Goal: Task Accomplishment & Management: Manage account settings

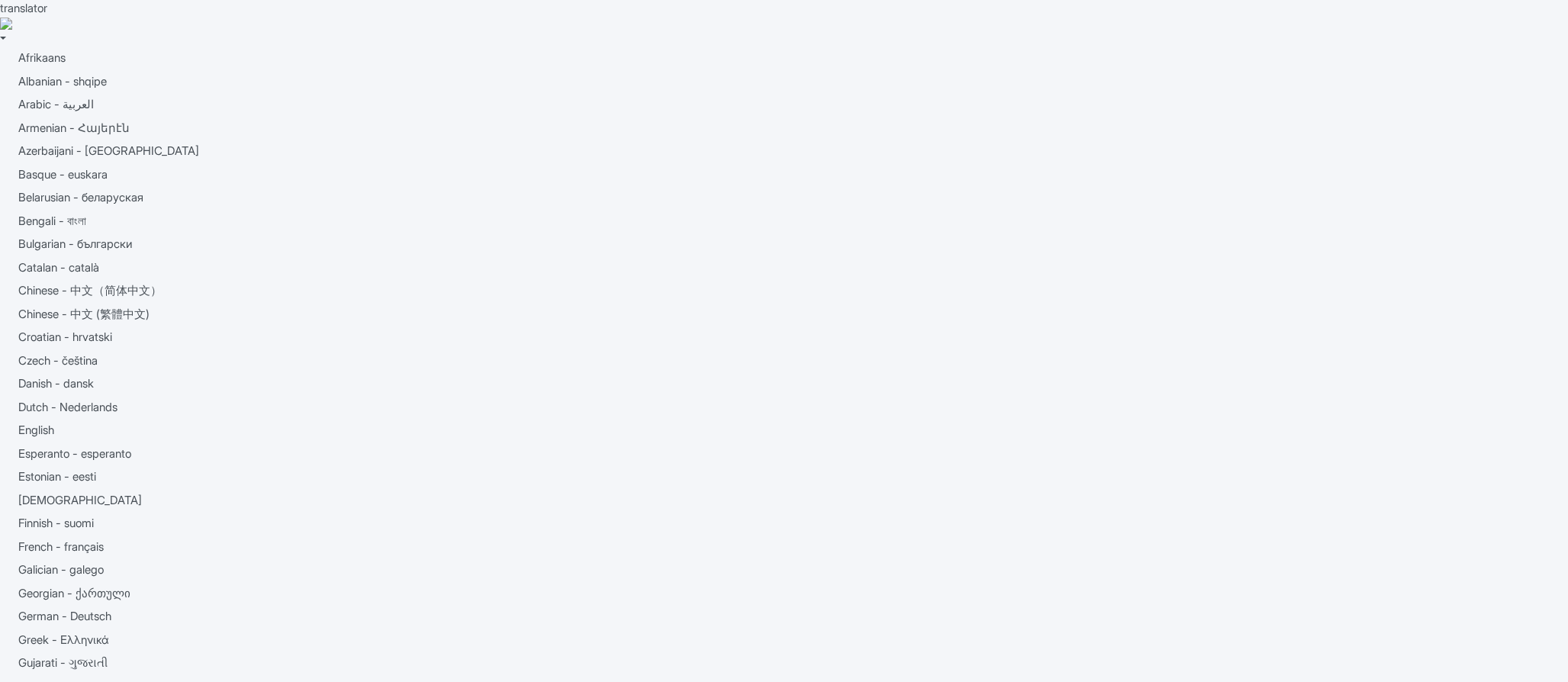
type trix-editor "<div>1-Day Hop on Hop Off City TourStart your tour at Fisherman's Wharf, one of…"
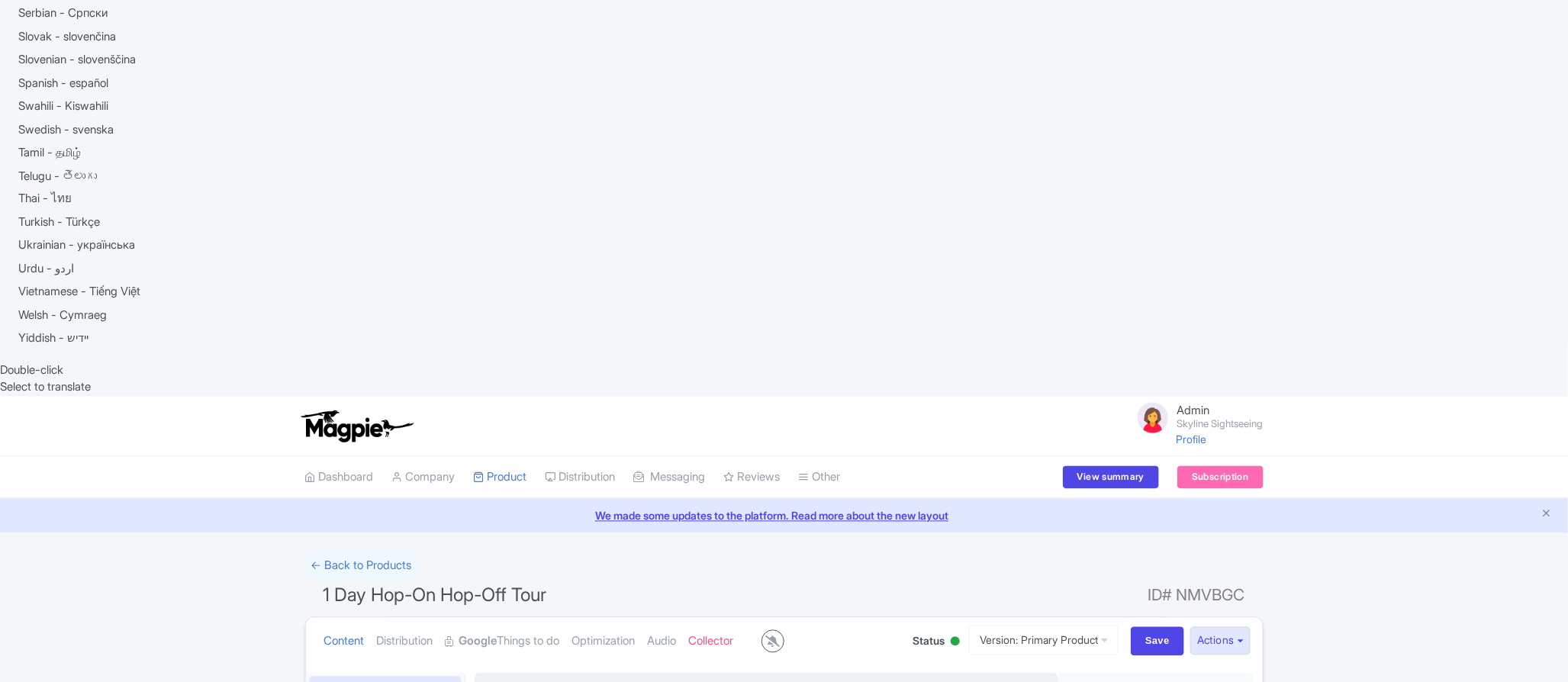
scroll to position [107, 0]
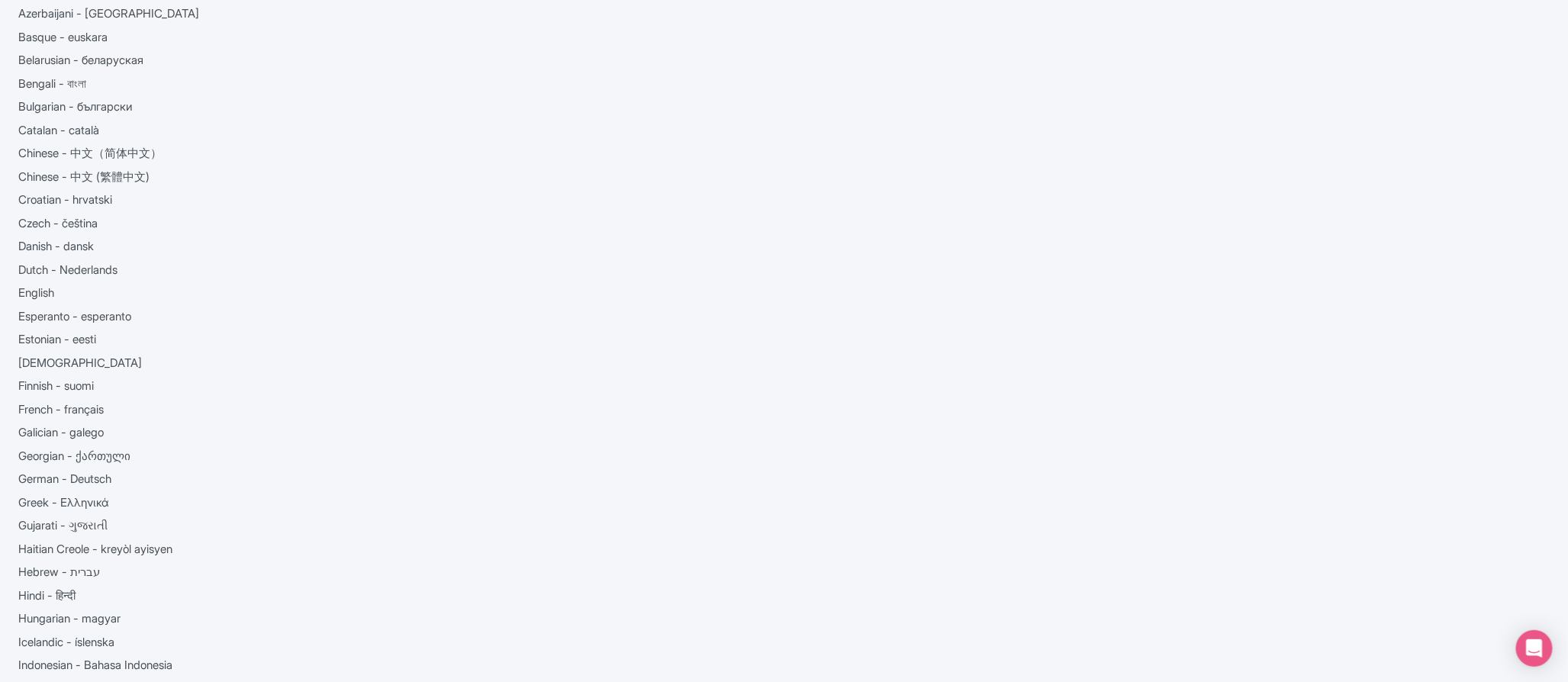
scroll to position [142, 0]
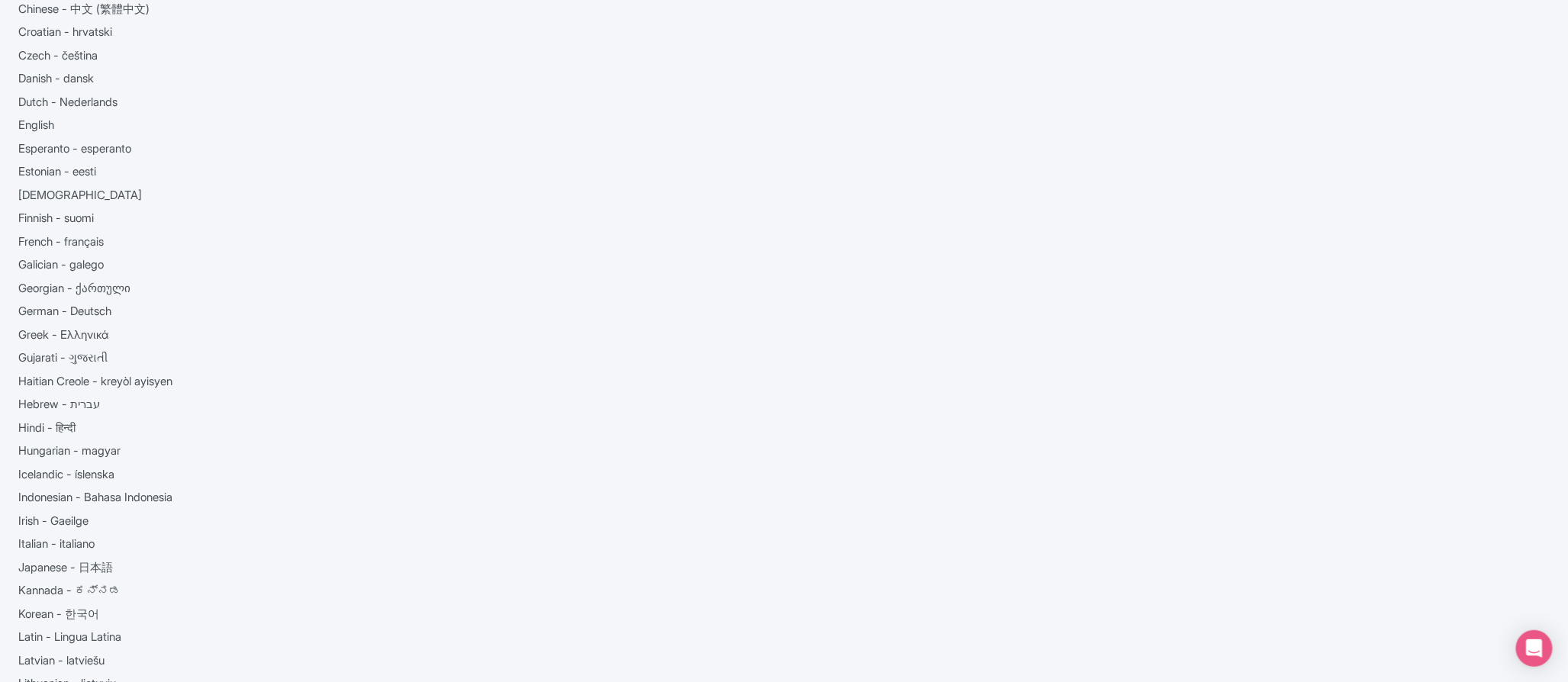
scroll to position [0, 0]
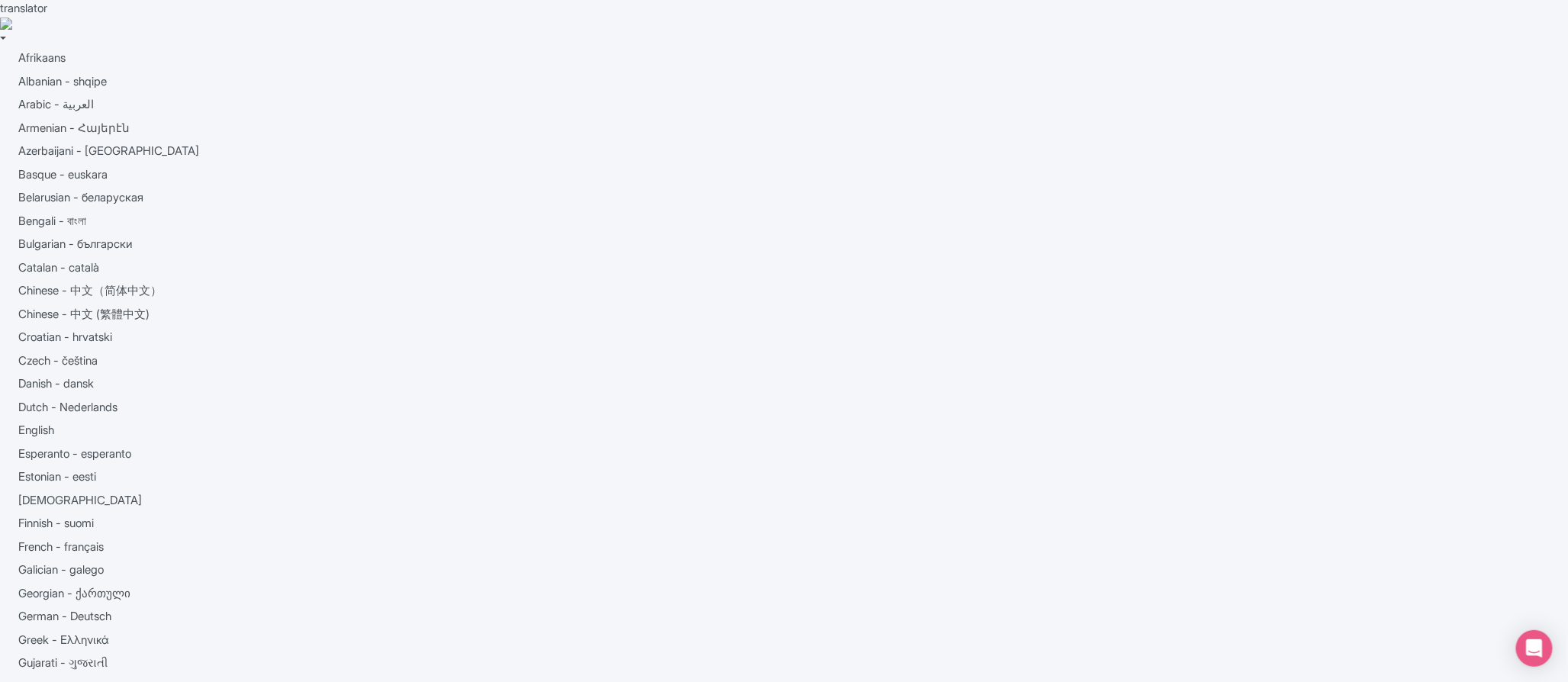
checkbox input "true"
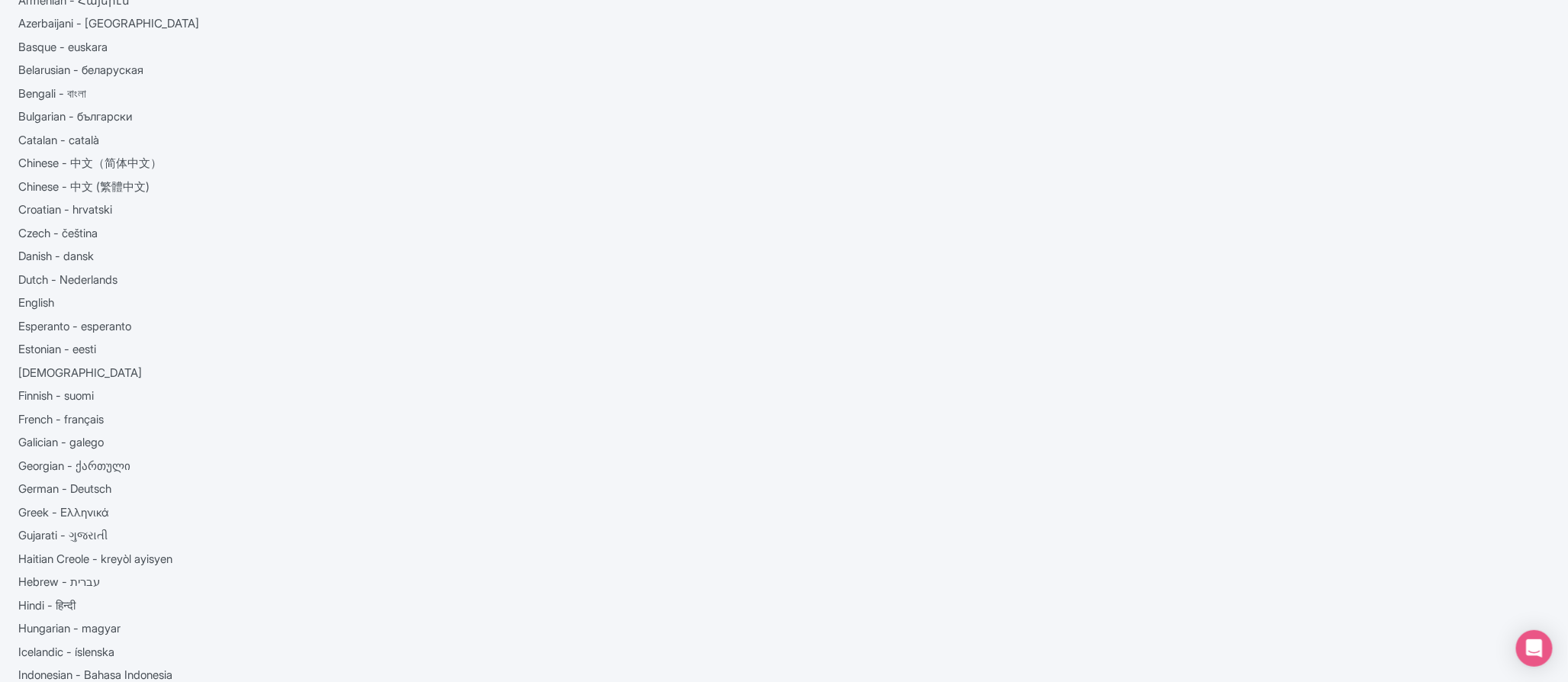
scroll to position [139, 0]
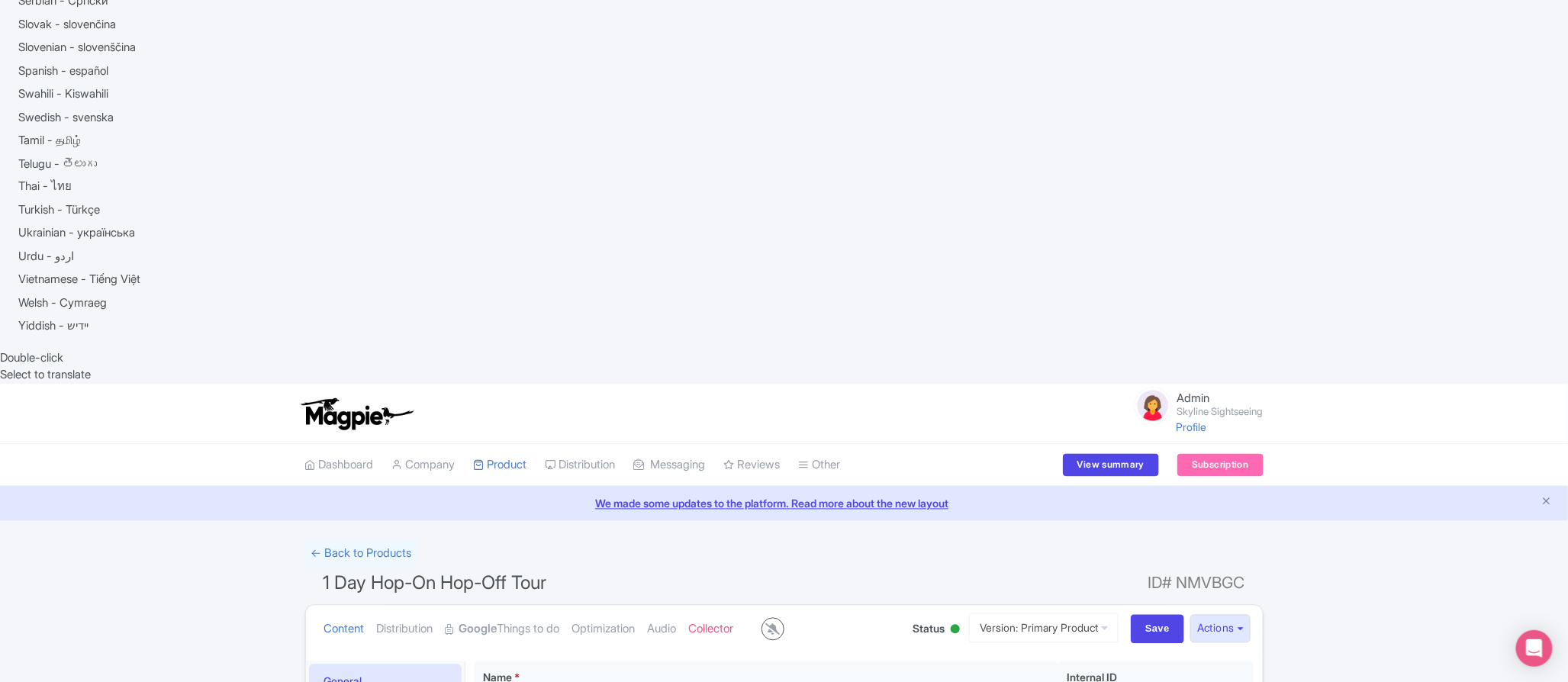
scroll to position [860, 0]
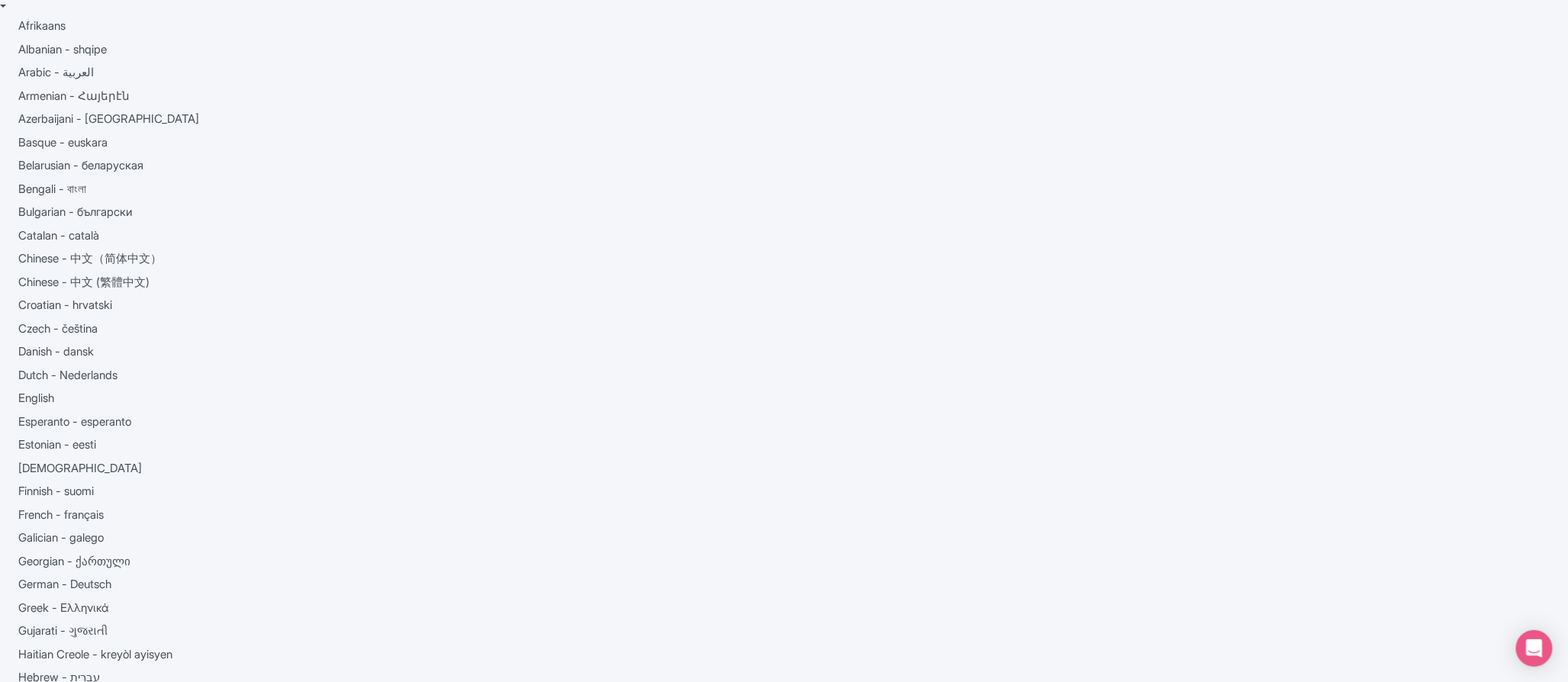
scroll to position [0, 0]
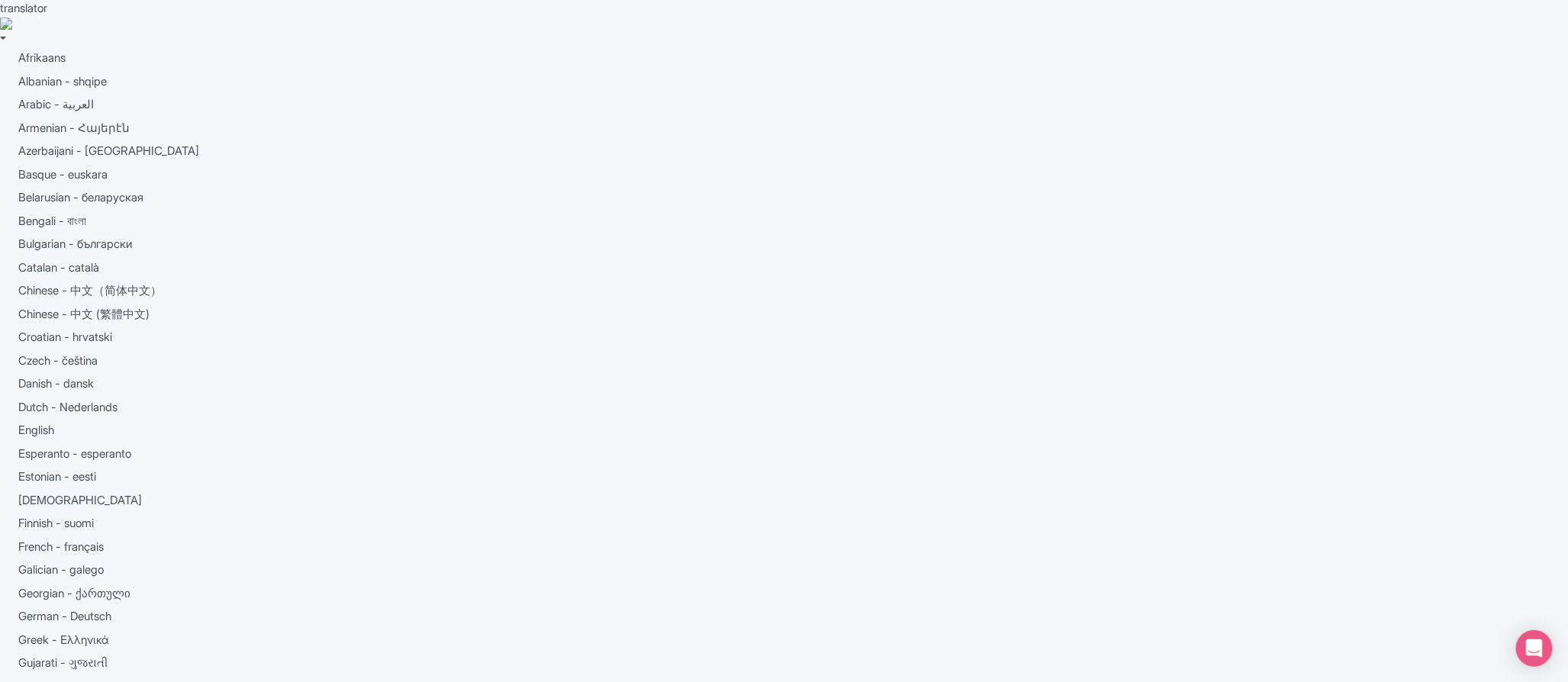
type input "Saving..."
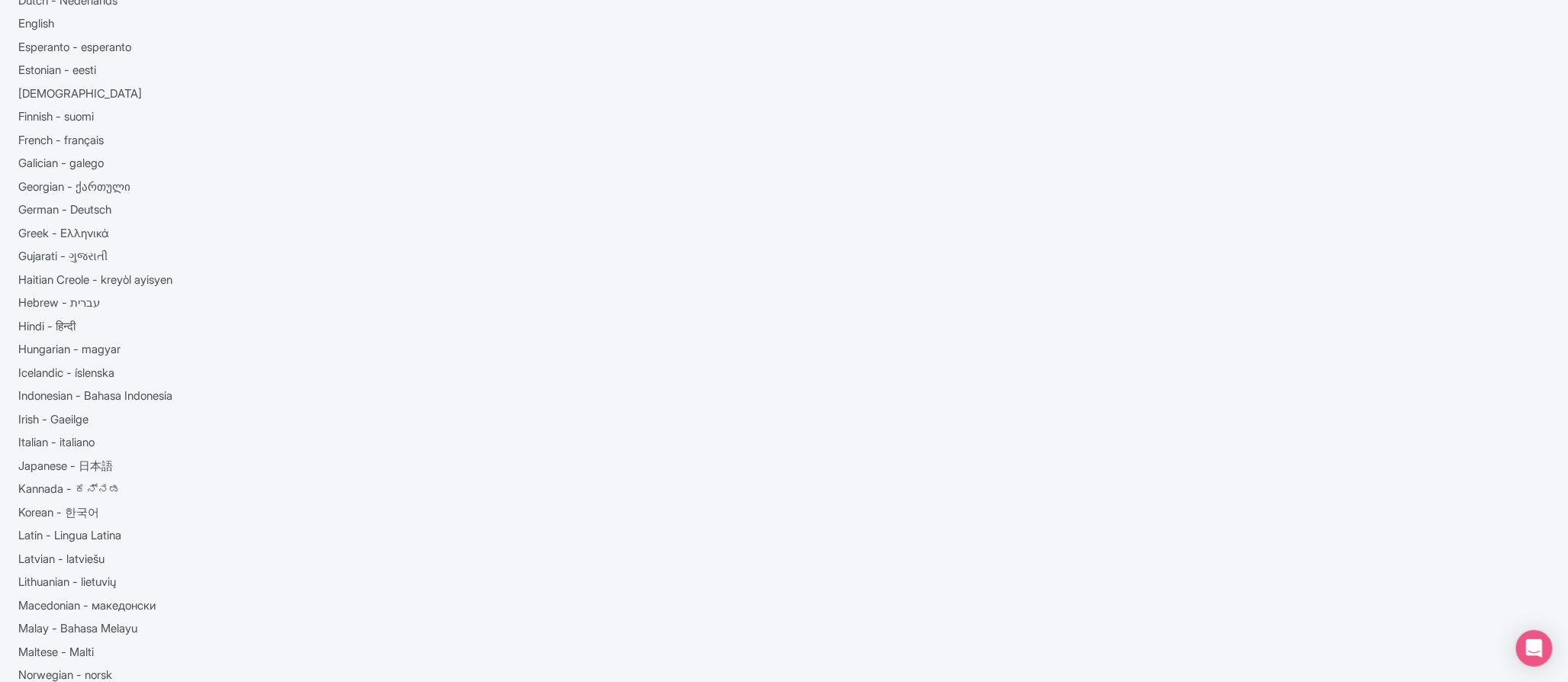
scroll to position [826, 0]
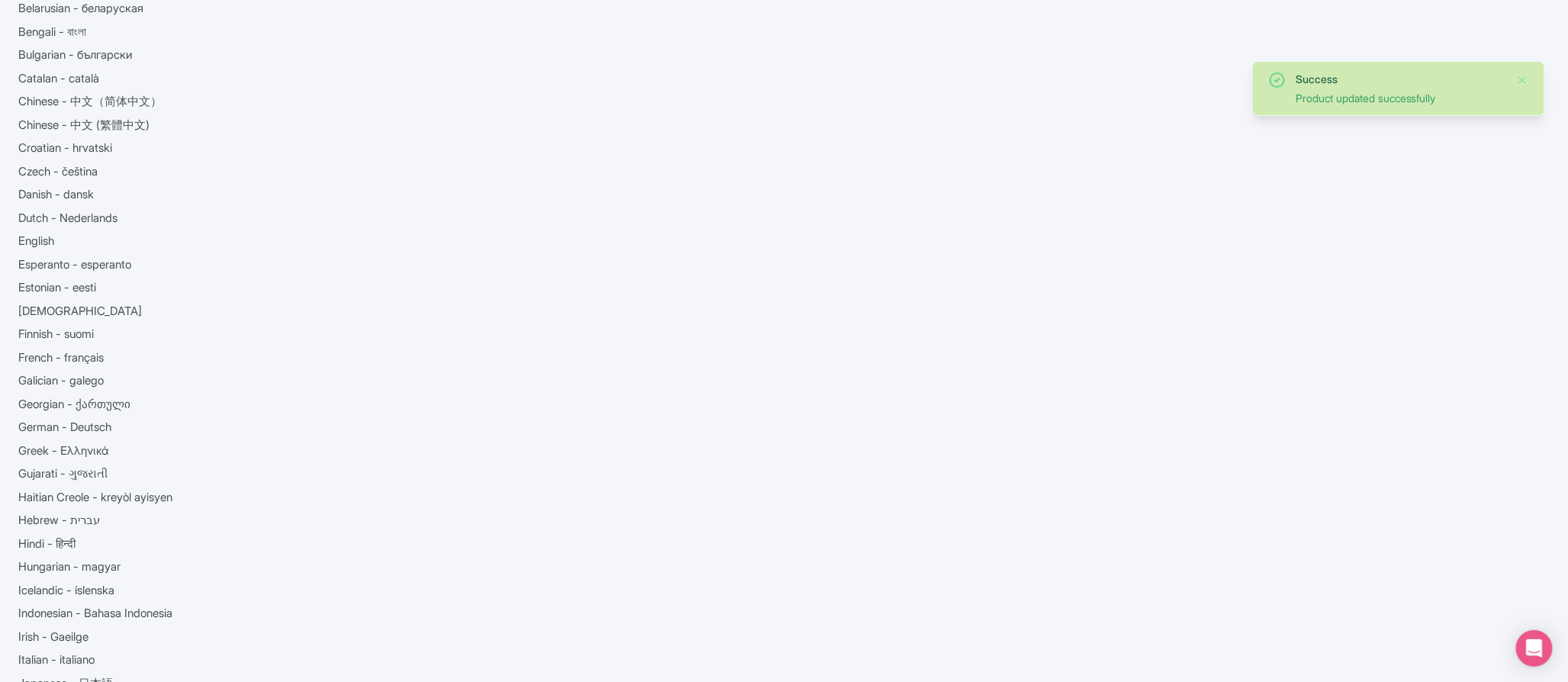
scroll to position [326, 0]
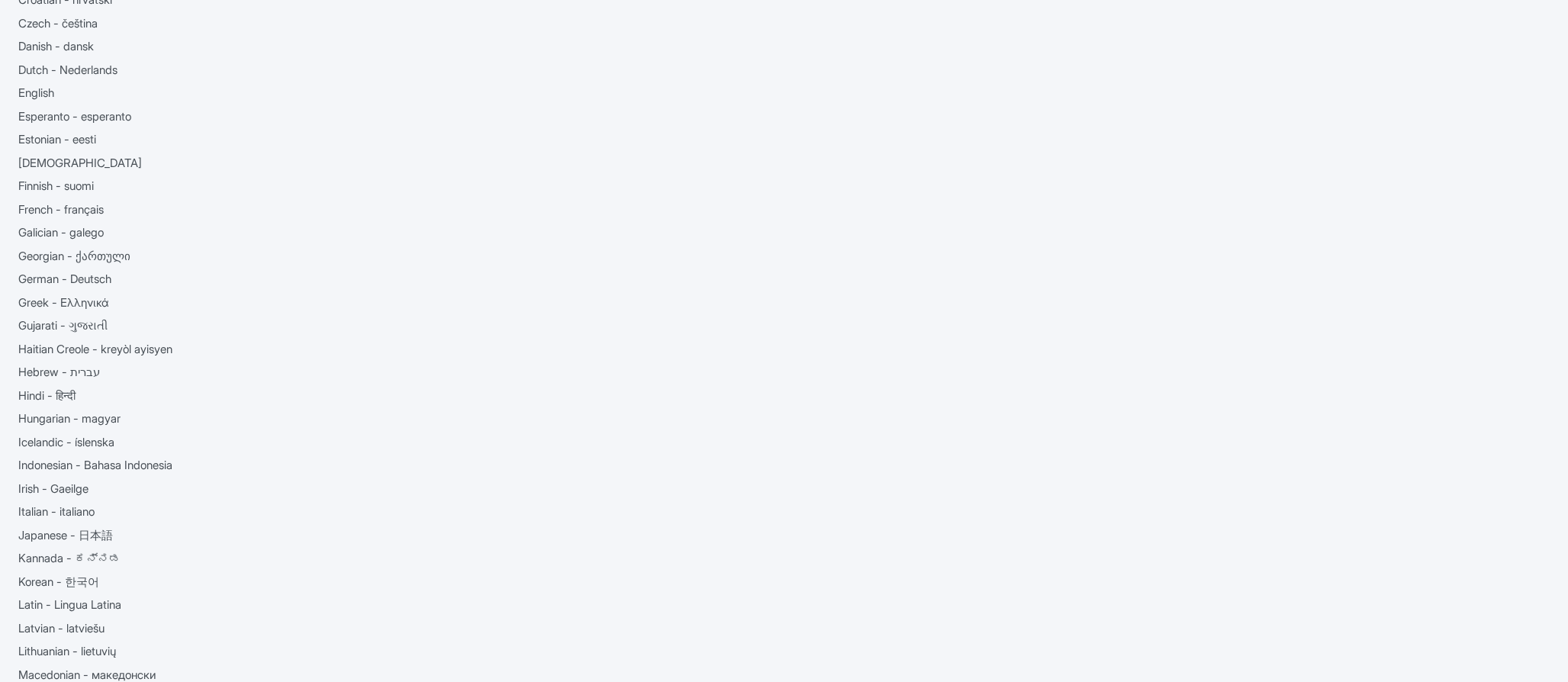
scroll to position [896, 0]
